Goal: Check status

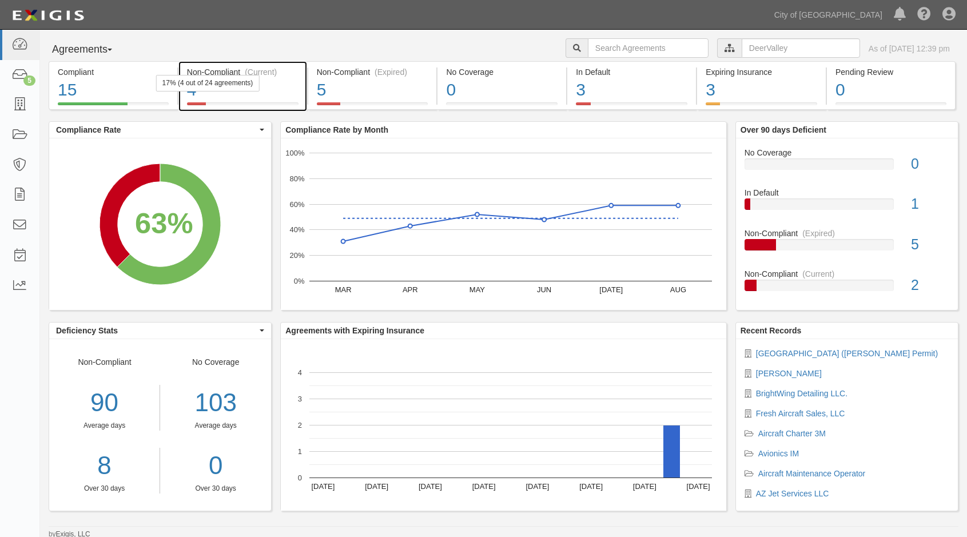
click at [280, 91] on div "4" at bounding box center [242, 90] width 111 height 25
click at [267, 91] on div "4" at bounding box center [242, 90] width 111 height 25
click at [286, 93] on div "4" at bounding box center [242, 90] width 111 height 25
